Goal: Task Accomplishment & Management: Manage account settings

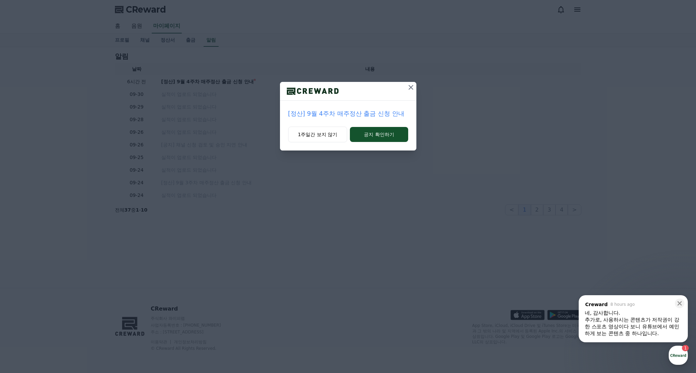
click at [371, 115] on p "[정산] 9월 4주차 매주정산 출금 신청 안내" at bounding box center [348, 114] width 120 height 10
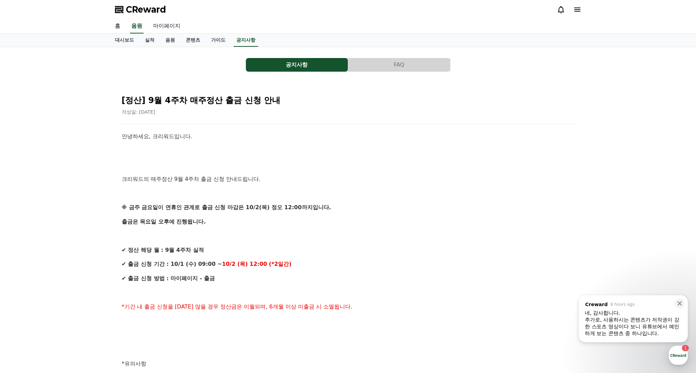
click at [160, 28] on link "마이페이지" at bounding box center [167, 26] width 38 height 14
select select "**********"
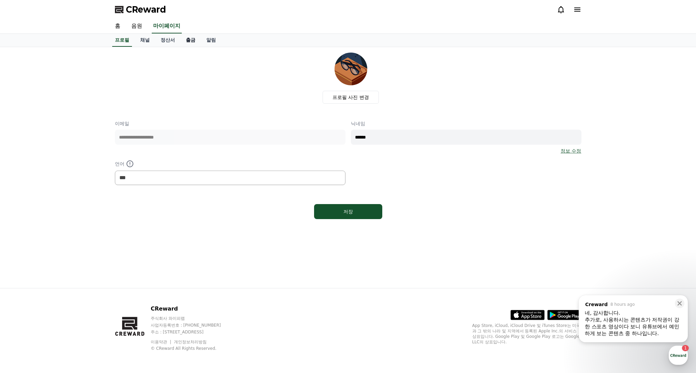
click at [188, 38] on link "출금" at bounding box center [190, 40] width 20 height 13
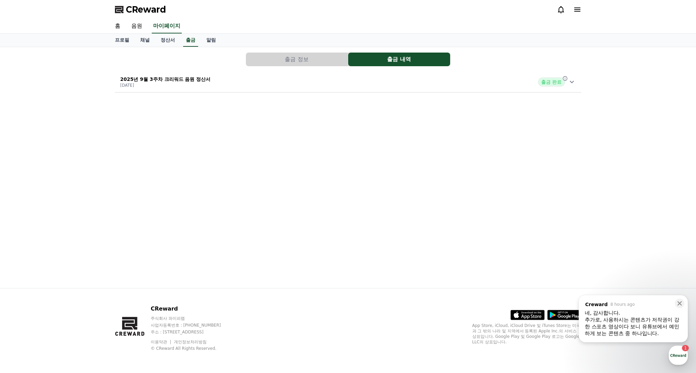
click at [283, 60] on button "출금 정보" at bounding box center [297, 60] width 102 height 14
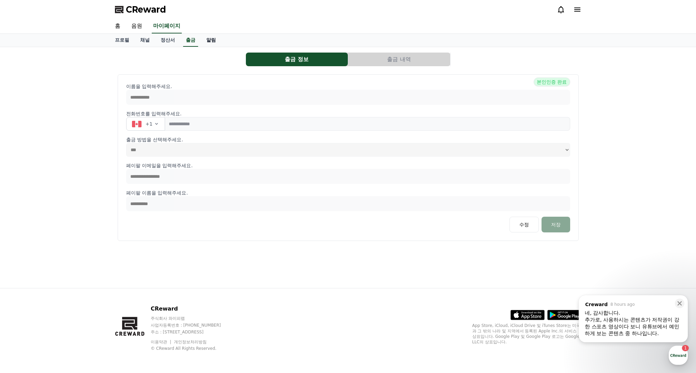
drag, startPoint x: 166, startPoint y: 40, endPoint x: 196, endPoint y: 42, distance: 29.7
click at [166, 40] on link "정산서" at bounding box center [167, 40] width 25 height 13
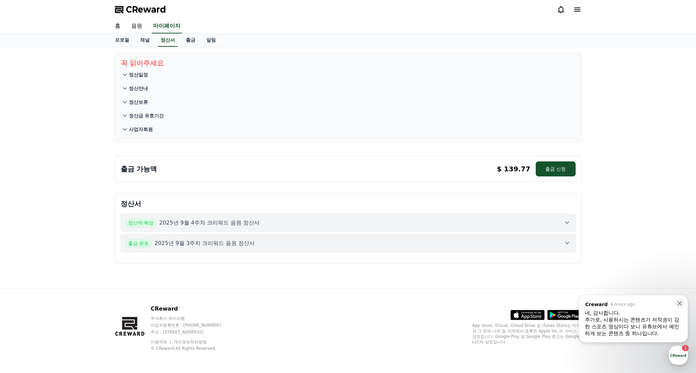
drag, startPoint x: 567, startPoint y: 240, endPoint x: 568, endPoint y: 227, distance: 13.0
click at [567, 240] on icon at bounding box center [567, 243] width 8 height 8
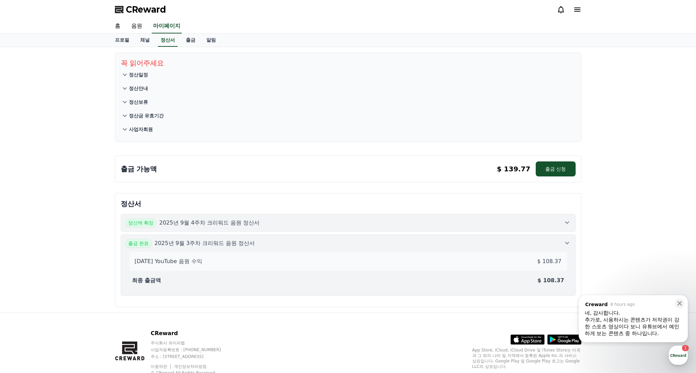
click at [567, 224] on icon at bounding box center [567, 222] width 8 height 8
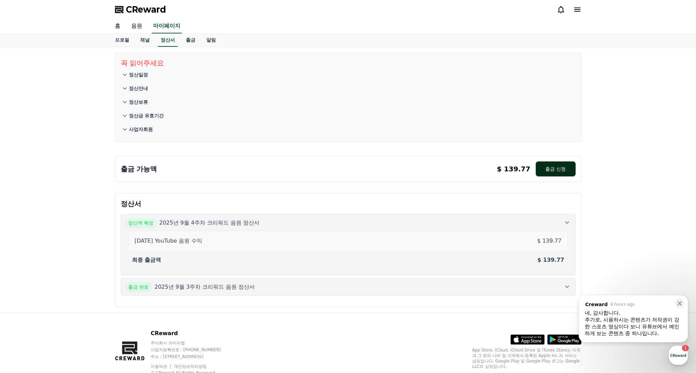
click at [560, 170] on button "출금 신청" at bounding box center [556, 168] width 40 height 15
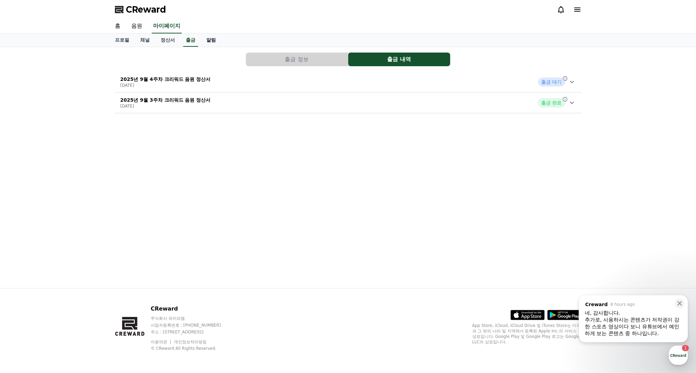
click at [208, 35] on link "알림" at bounding box center [211, 40] width 20 height 13
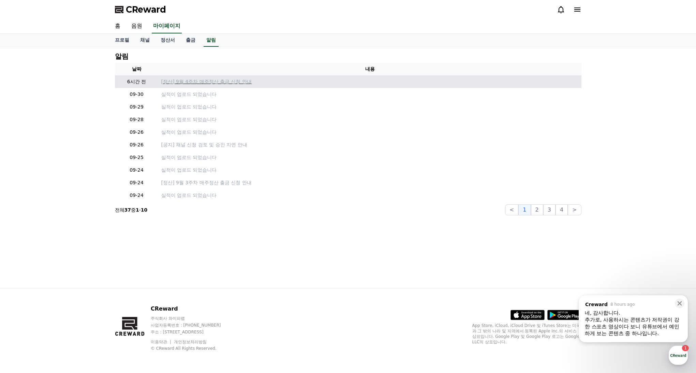
click at [209, 83] on p "[정산] 9월 4주차 매주정산 출금 신청 안내" at bounding box center [369, 81] width 417 height 7
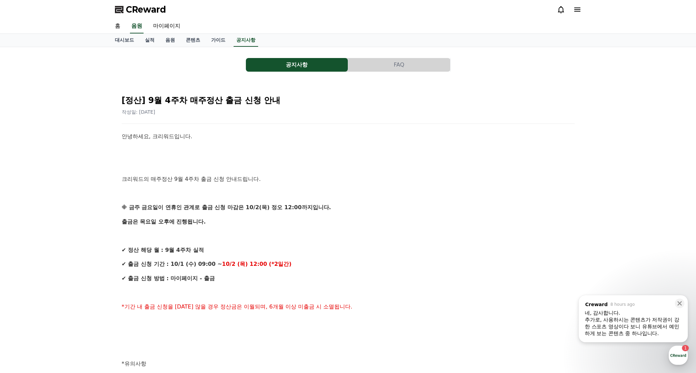
click at [606, 318] on div "추가로, 사용하시는 콘텐츠가 저작권이 강한 스포츠 영상이다 보니 유튜브에서 예민하게 보는 콘텐츠 중 하나입니다. ​" at bounding box center [633, 326] width 97 height 20
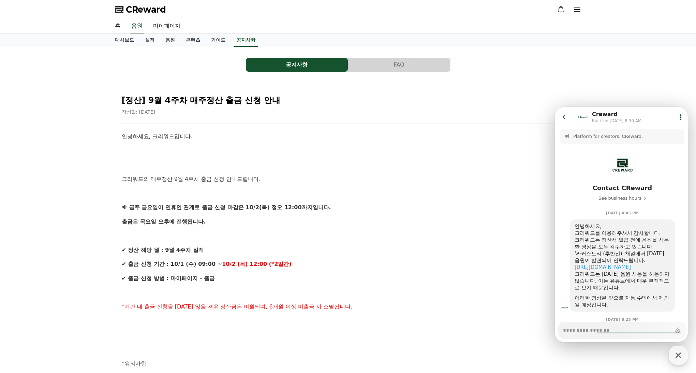
scroll to position [144, 0]
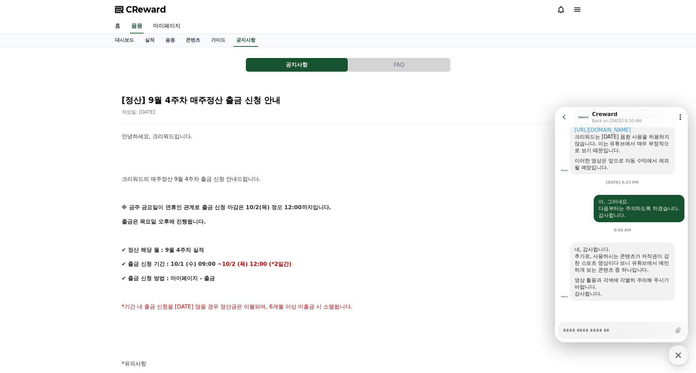
type textarea "*"
click at [388, 159] on div "안녕하세요, 크리워드입니다. 크리워드의 매주정산 9월 4주차 출금 신청 안내드립니다. ※ 금주 금요일이 연휴인 관계로 출금 신청 마감은 10/…" at bounding box center [348, 349] width 453 height 434
drag, startPoint x: 412, startPoint y: 185, endPoint x: 404, endPoint y: 183, distance: 8.8
click at [411, 185] on div "안녕하세요, 크리워드입니다. 크리워드의 매주정산 9월 4주차 출금 신청 안내드립니다. ※ 금주 금요일이 연휴인 관계로 출금 신청 마감은 10/…" at bounding box center [348, 349] width 453 height 434
click at [167, 39] on link "음원" at bounding box center [170, 40] width 20 height 13
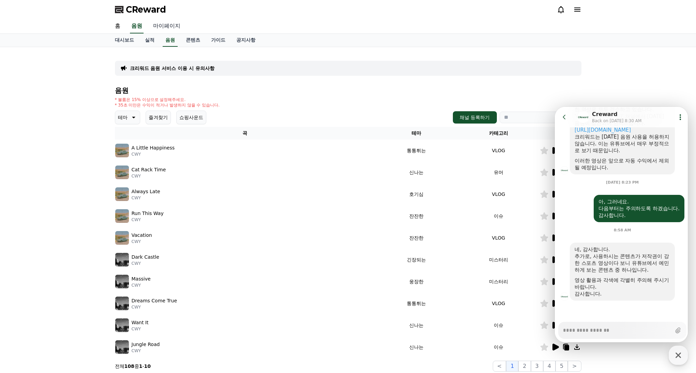
click at [166, 28] on link "마이페이지" at bounding box center [167, 26] width 38 height 14
select select "**********"
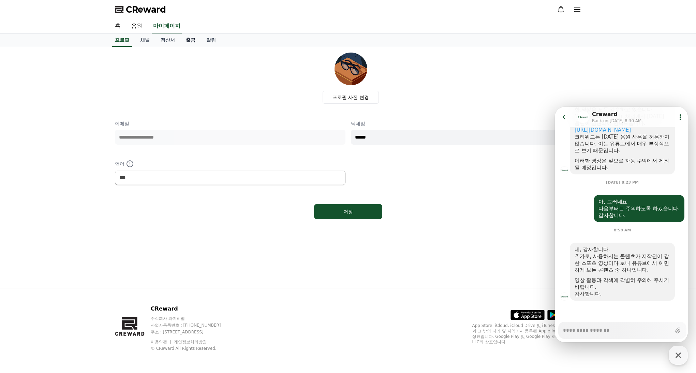
click at [182, 41] on link "출금" at bounding box center [190, 40] width 20 height 13
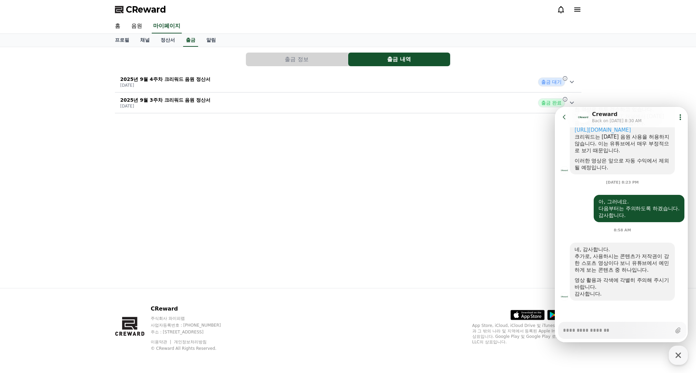
click at [420, 84] on div "2025년 9월 4주차 크리워드 음원 정산서 2025-10-01 출금 대기" at bounding box center [348, 82] width 466 height 18
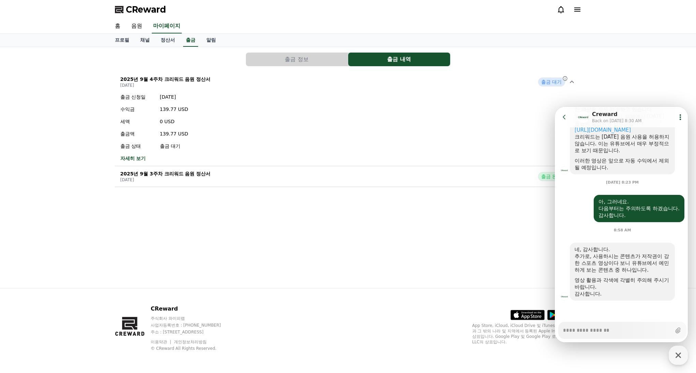
click at [173, 135] on div "출금 신청일 2025-10-01 수익금 139.77 USD 세액 0 USD 출금액 139.77 USD 출금 상태 출금 대기" at bounding box center [154, 121] width 68 height 56
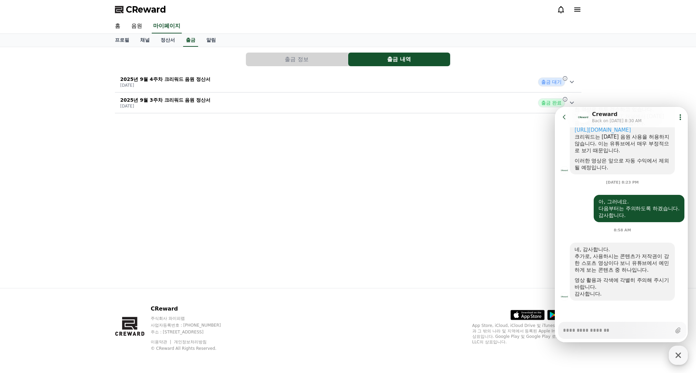
click at [682, 349] on div "button" at bounding box center [678, 354] width 19 height 19
type textarea "*"
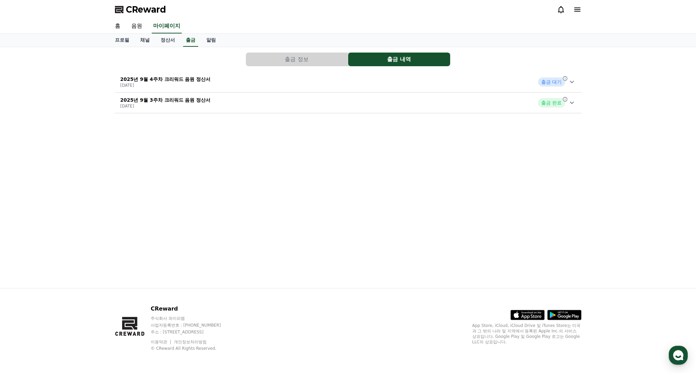
click at [246, 88] on div "2025년 9월 4주차 크리워드 음원 정산서 2025-10-01 출금 대기" at bounding box center [348, 82] width 466 height 18
